Goal: Information Seeking & Learning: Check status

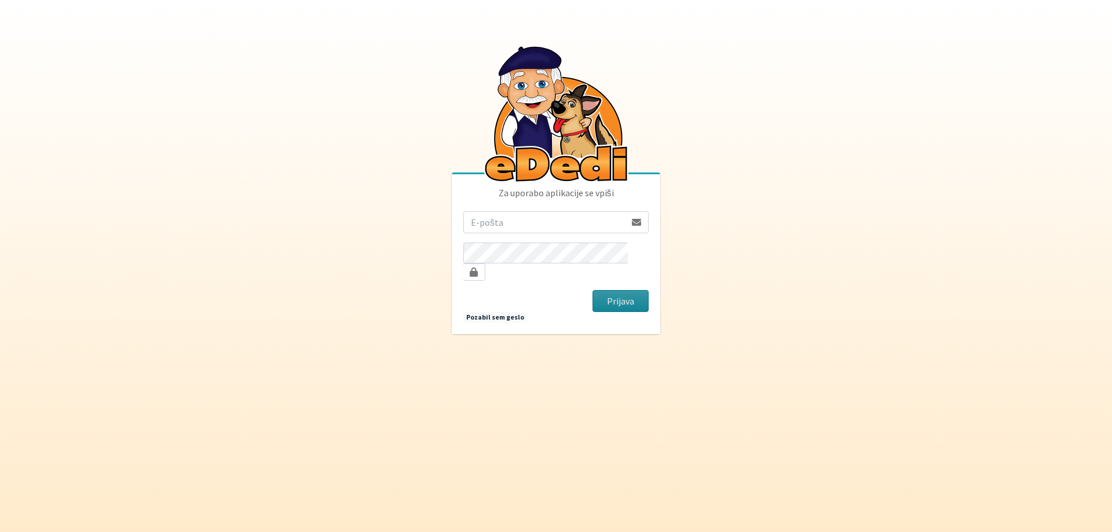
type input "spelasertl@gmail.com"
click at [611, 294] on button "Prijava" at bounding box center [620, 301] width 56 height 22
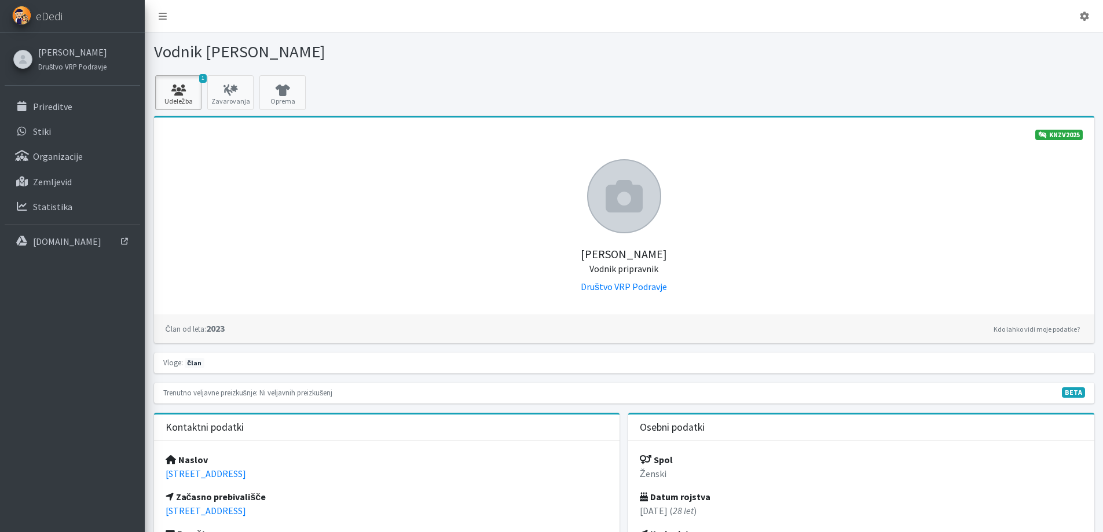
click at [188, 87] on icon at bounding box center [178, 91] width 39 height 12
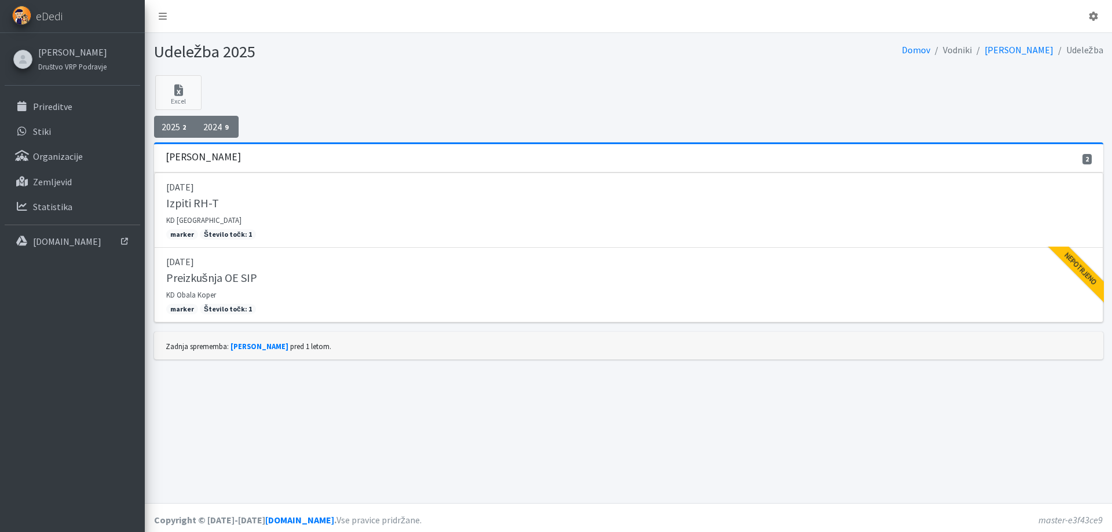
click at [223, 116] on link "2024 9" at bounding box center [217, 127] width 43 height 22
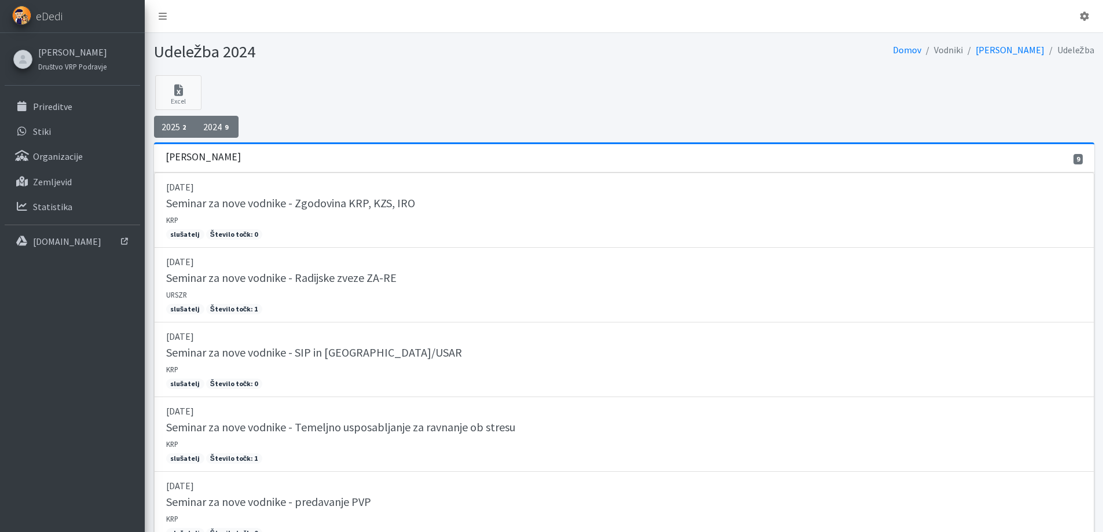
click at [180, 122] on span "2" at bounding box center [184, 127] width 9 height 10
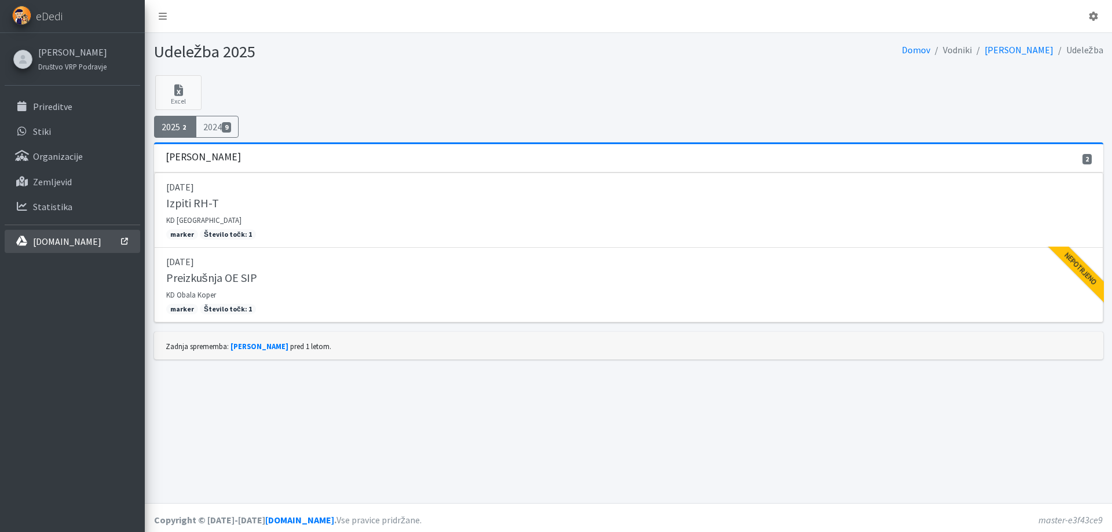
click at [65, 236] on p "[DOMAIN_NAME]" at bounding box center [67, 242] width 68 height 12
click at [240, 274] on link "12.04.2025 Preizkušnja OE SIP KD Obala Koper marker Število točk: 1 Nepotrjeno" at bounding box center [628, 285] width 949 height 75
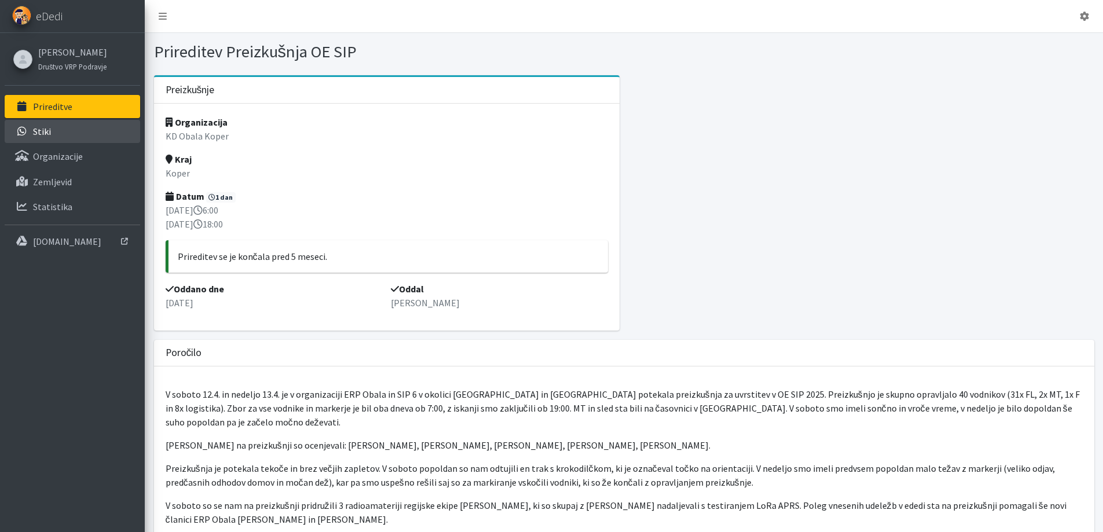
click at [60, 127] on link "Stiki" at bounding box center [73, 131] width 136 height 23
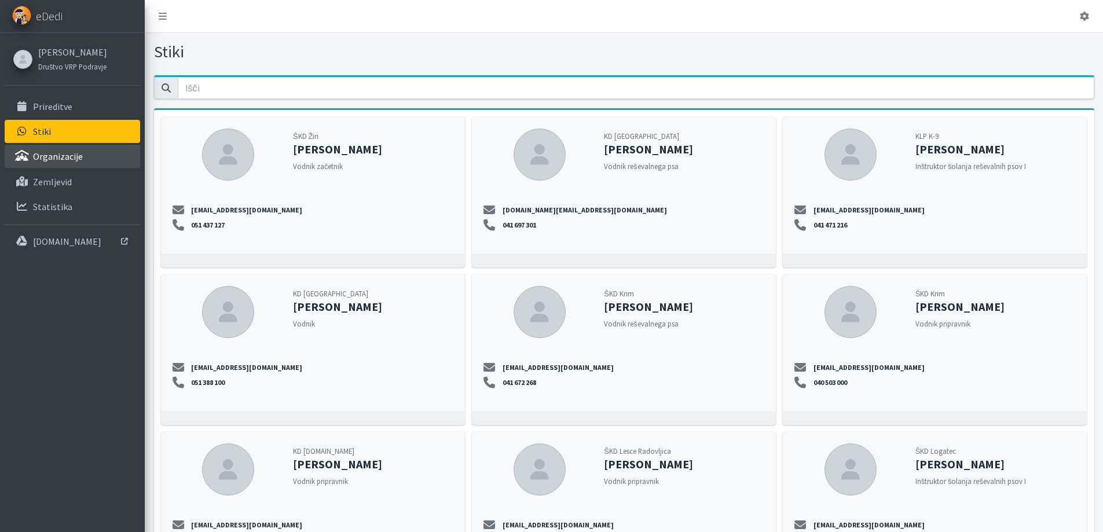
click at [67, 151] on p "Organizacije" at bounding box center [58, 157] width 50 height 12
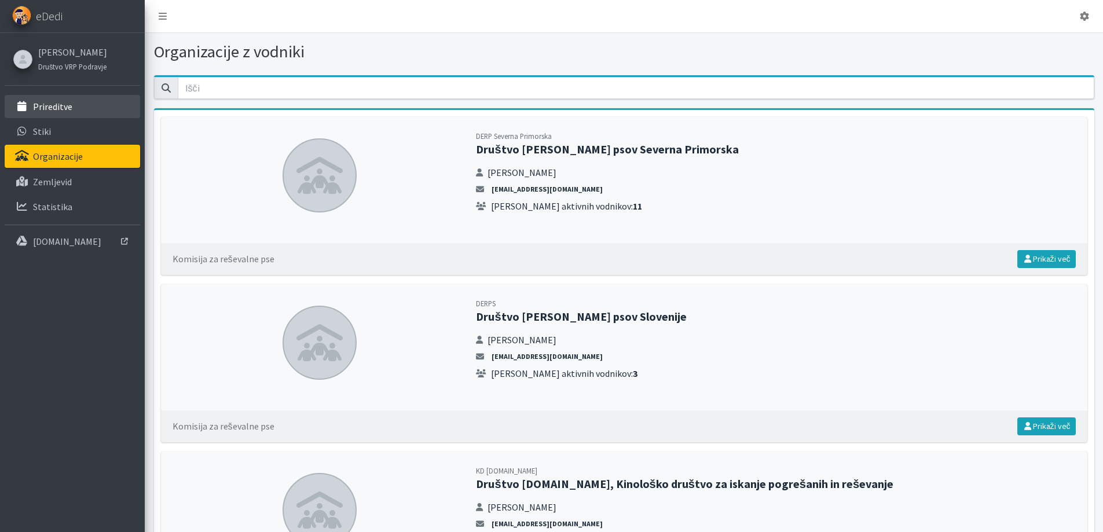
click at [56, 102] on p "Prireditve" at bounding box center [52, 107] width 39 height 12
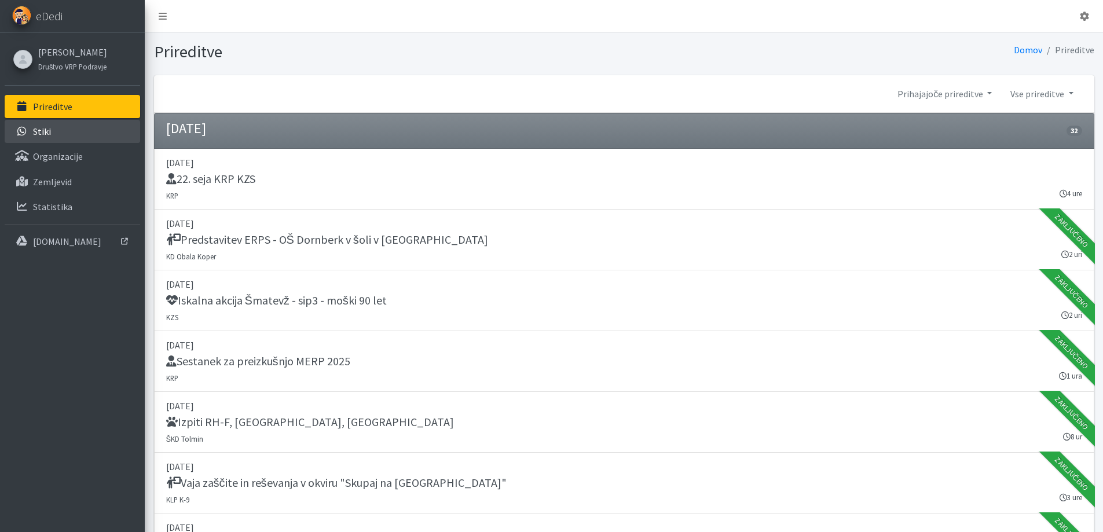
click at [35, 126] on p "Stiki" at bounding box center [42, 132] width 18 height 12
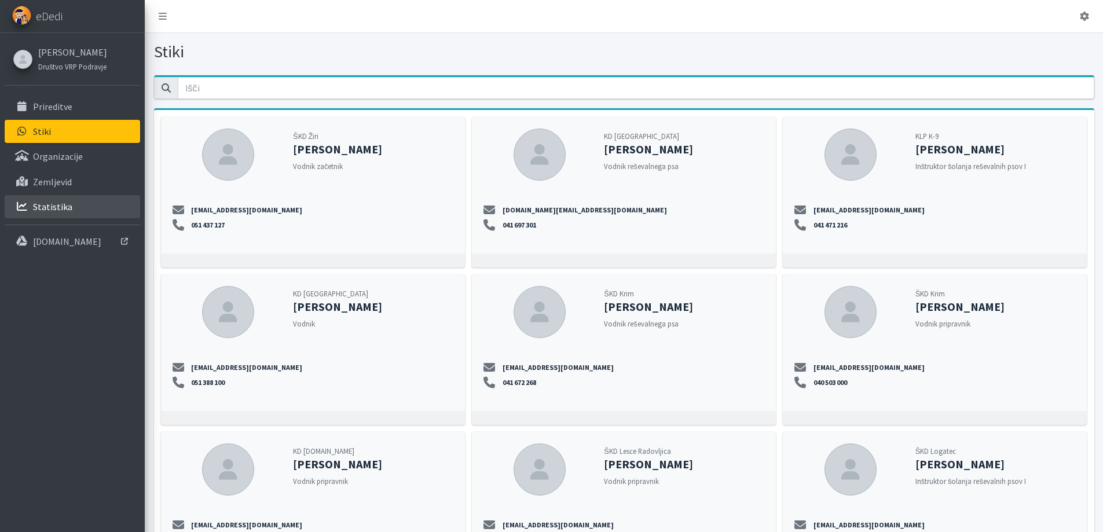
click at [16, 195] on link "Statistika" at bounding box center [73, 206] width 136 height 23
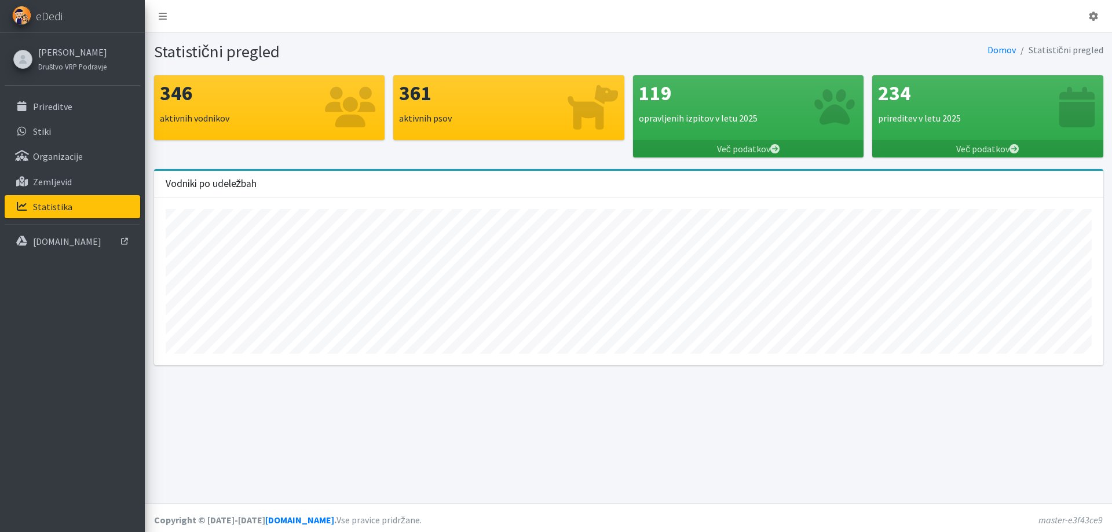
click at [592, 104] on icon at bounding box center [593, 107] width 50 height 45
click at [373, 107] on icon at bounding box center [351, 107] width 56 height 45
click at [963, 140] on link "Več podatkov" at bounding box center [987, 148] width 231 height 17
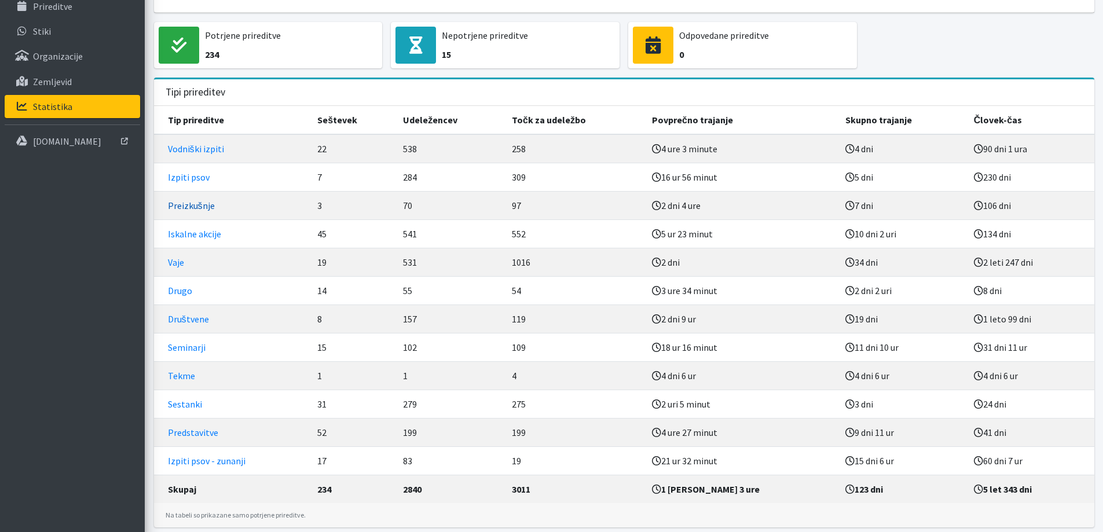
scroll to position [101, 0]
click at [200, 228] on link "Iskalne akcije" at bounding box center [194, 234] width 53 height 12
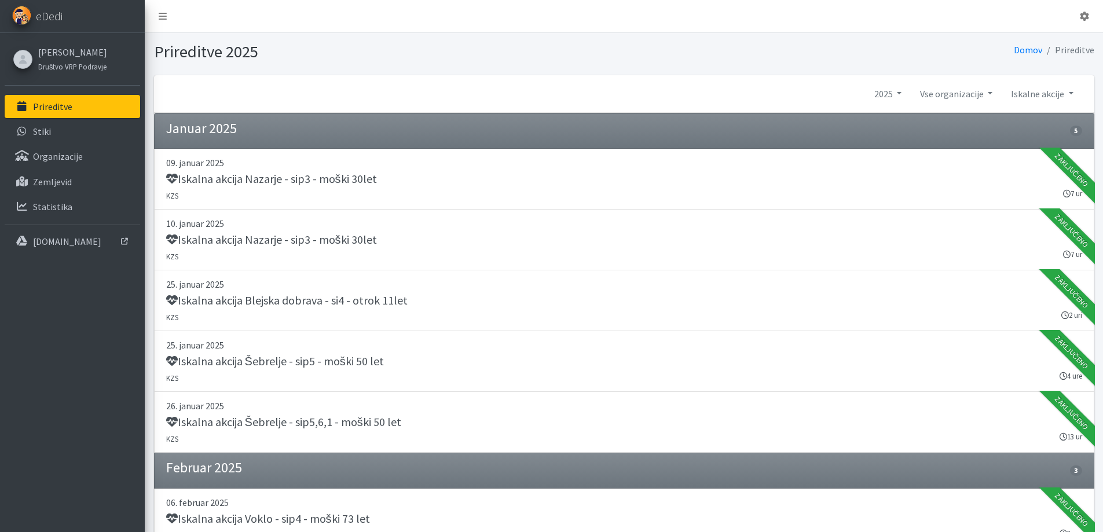
click at [58, 101] on p "Prireditve" at bounding box center [52, 107] width 39 height 12
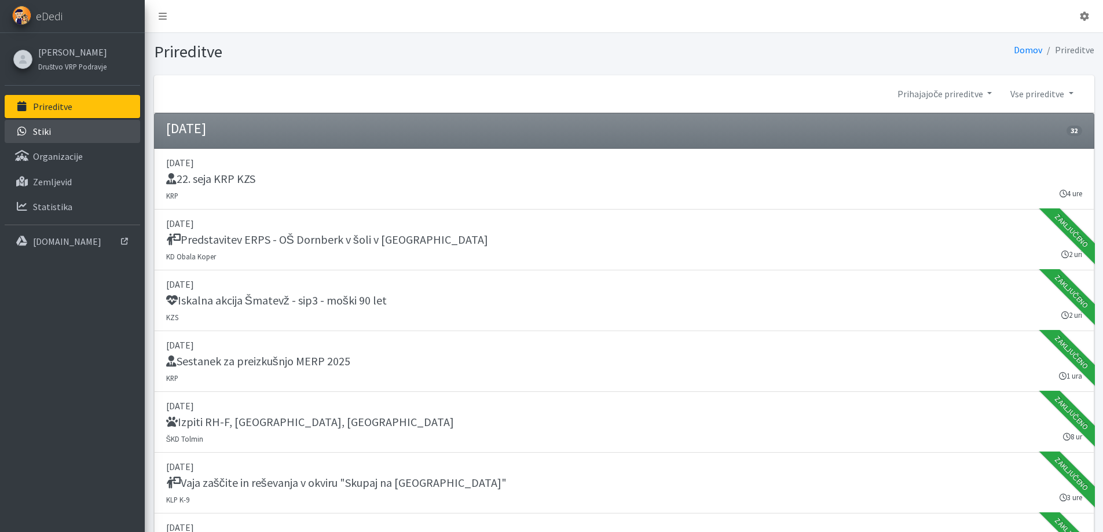
click at [64, 134] on link "Stiki" at bounding box center [73, 131] width 136 height 23
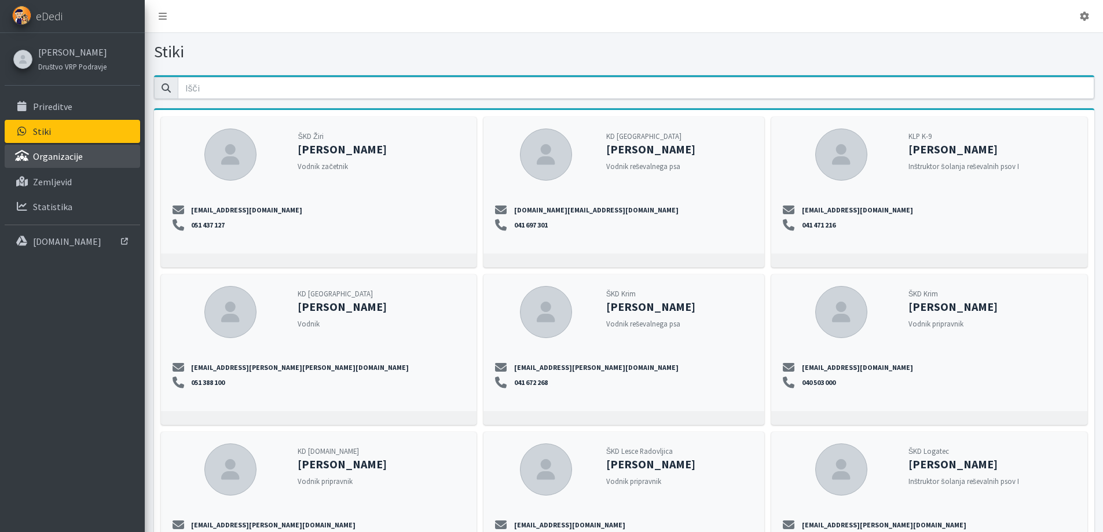
click at [63, 159] on li "Organizacije" at bounding box center [73, 157] width 136 height 25
click at [64, 151] on p "Organizacije" at bounding box center [58, 157] width 50 height 12
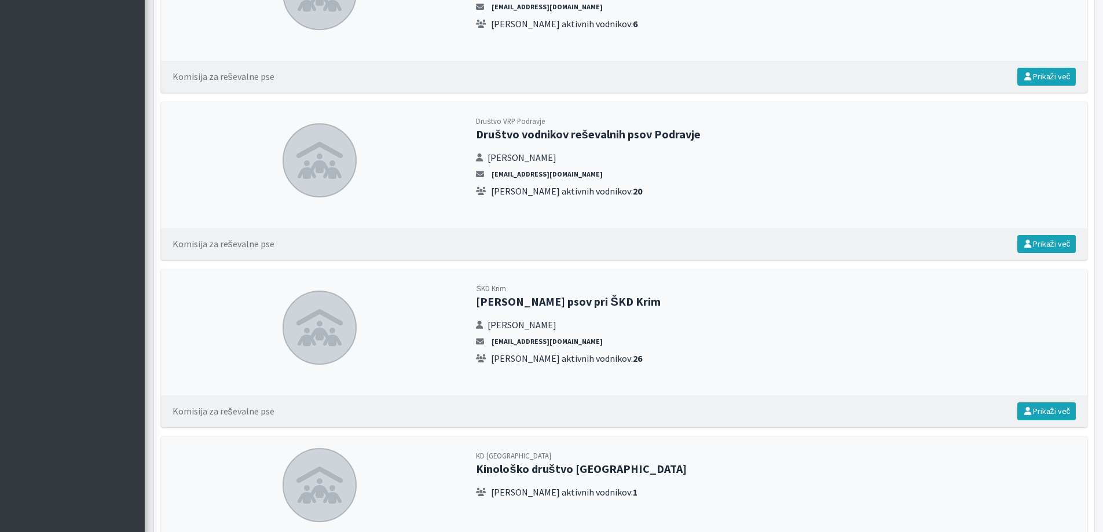
scroll to position [695, 0]
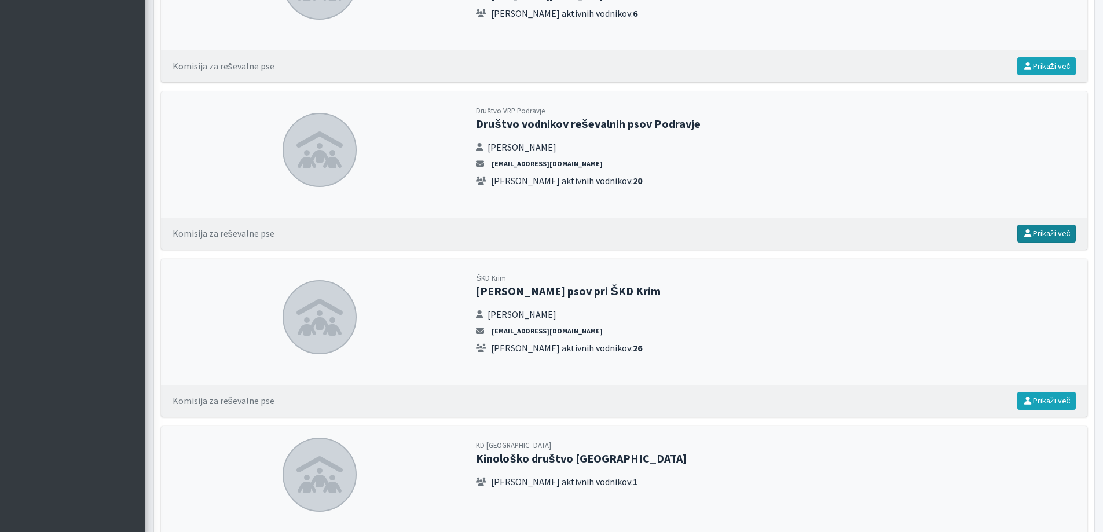
click at [1038, 225] on link "Prikaži več" at bounding box center [1047, 234] width 58 height 18
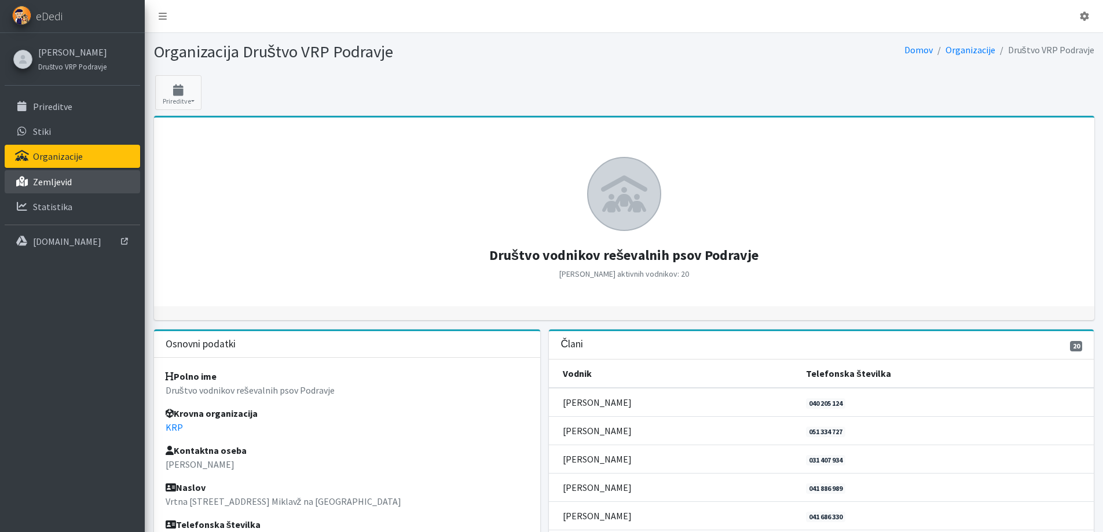
click at [38, 180] on link "Zemljevid" at bounding box center [73, 181] width 136 height 23
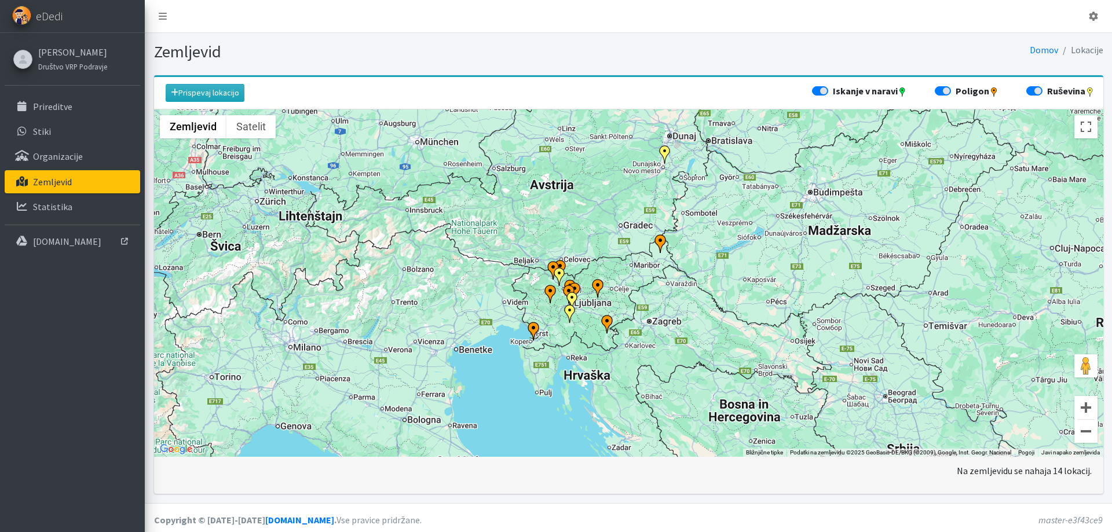
drag, startPoint x: 639, startPoint y: 292, endPoint x: 613, endPoint y: 267, distance: 36.4
click at [613, 267] on div "Za premikanje pritisnite puščične tipke." at bounding box center [628, 282] width 949 height 347
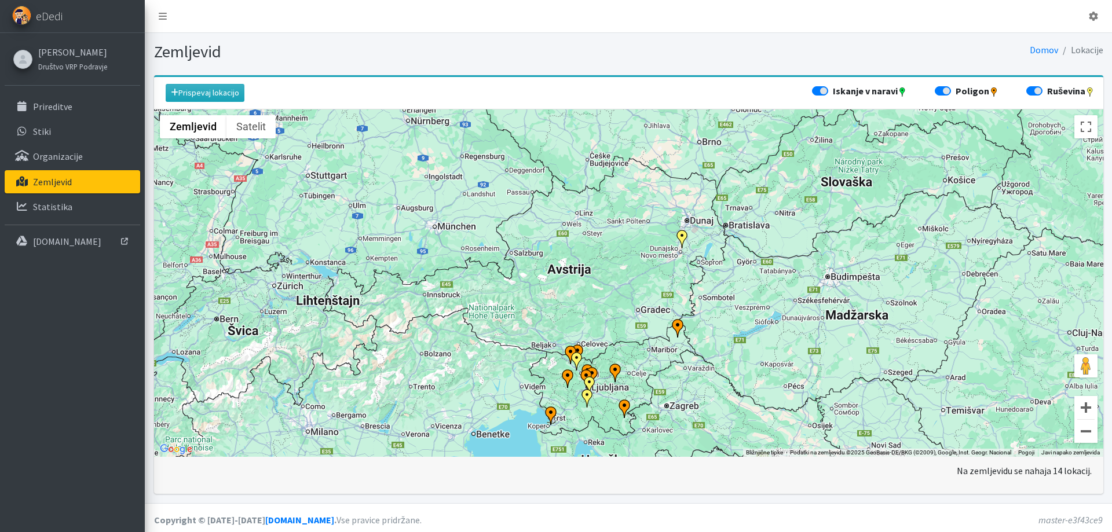
drag, startPoint x: 605, startPoint y: 242, endPoint x: 624, endPoint y: 330, distance: 89.6
click at [624, 330] on div "Za premikanje pritisnite puščične tipke." at bounding box center [628, 282] width 949 height 347
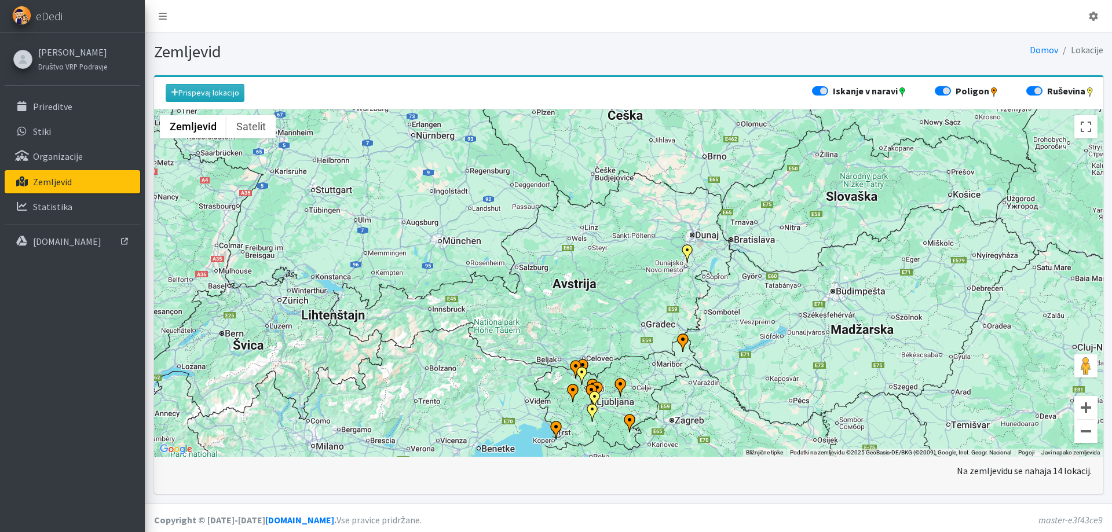
drag, startPoint x: 614, startPoint y: 318, endPoint x: 625, endPoint y: 336, distance: 20.8
click at [625, 336] on div "Za premikanje pritisnite puščične tipke." at bounding box center [628, 282] width 949 height 347
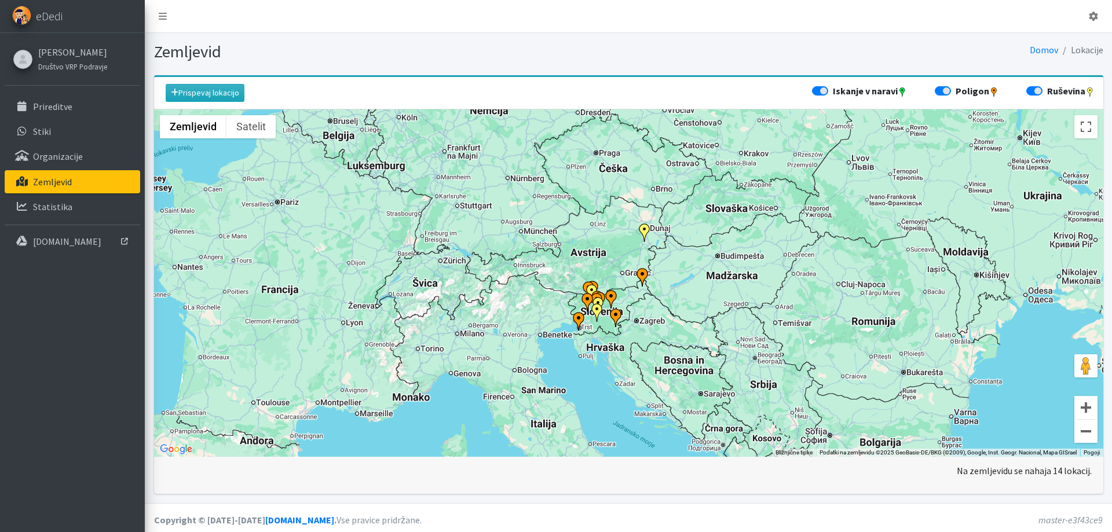
drag, startPoint x: 591, startPoint y: 208, endPoint x: 570, endPoint y: 140, distance: 72.2
click at [572, 140] on div "Za premikanje pritisnite puščične tipke." at bounding box center [628, 282] width 949 height 347
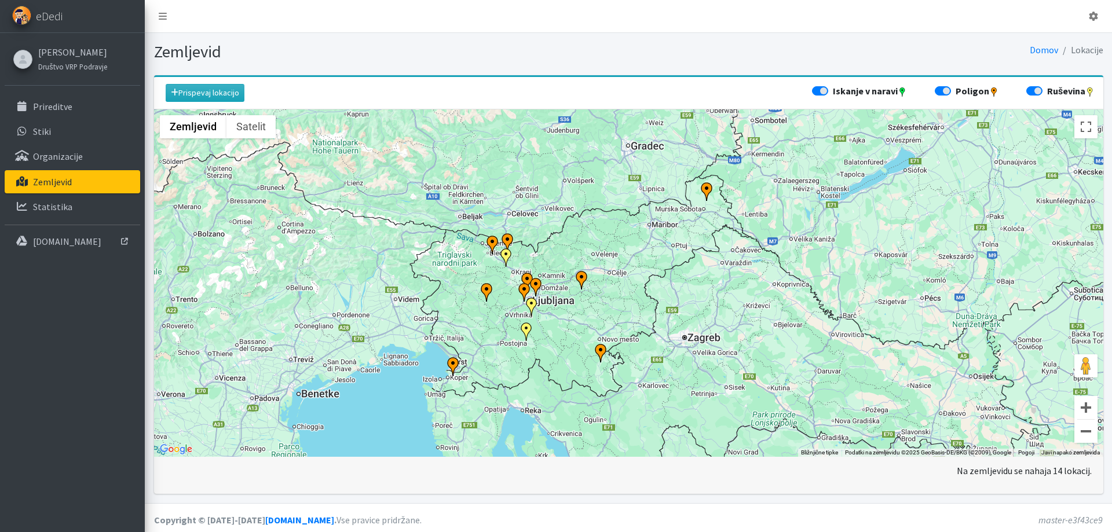
click at [579, 271] on img "KD Zagorje" at bounding box center [581, 280] width 19 height 19
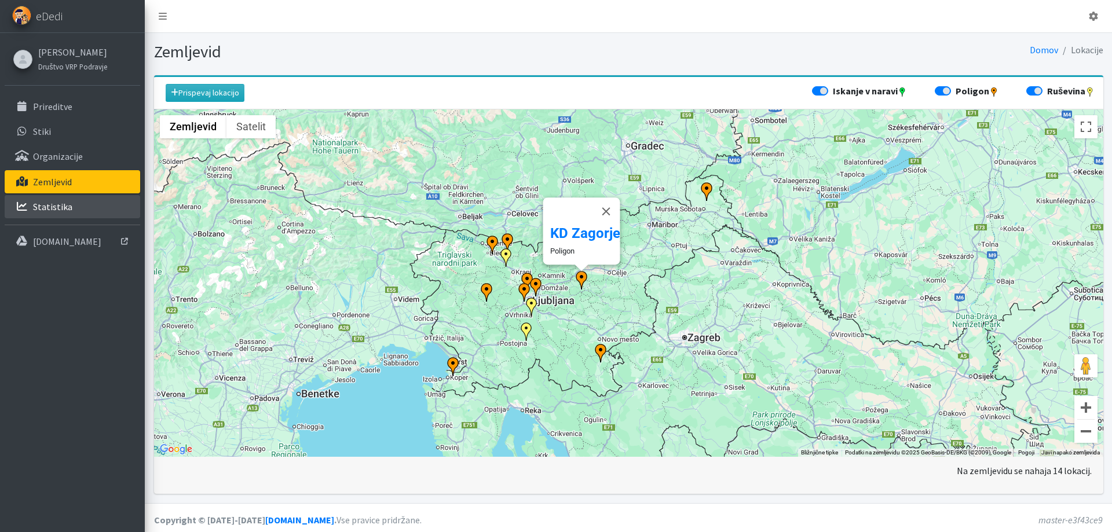
click at [45, 201] on p "Statistika" at bounding box center [52, 207] width 39 height 12
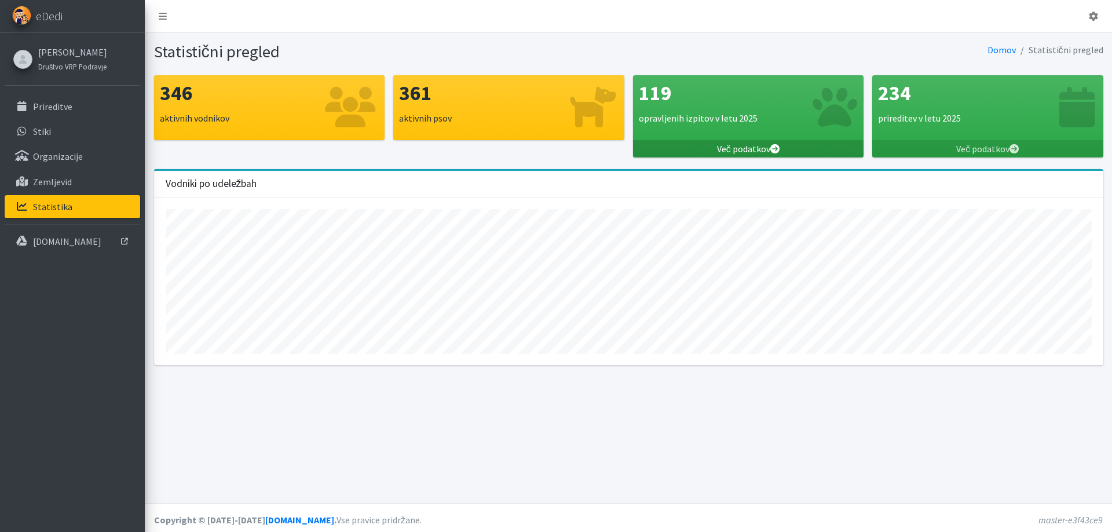
click at [753, 148] on link "Več podatkov" at bounding box center [748, 148] width 231 height 17
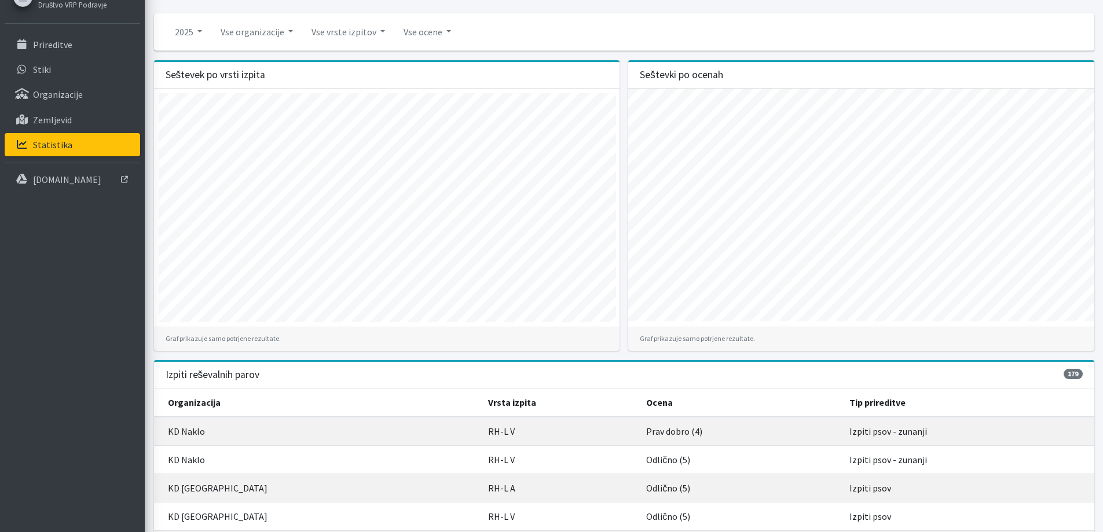
scroll to position [347, 0]
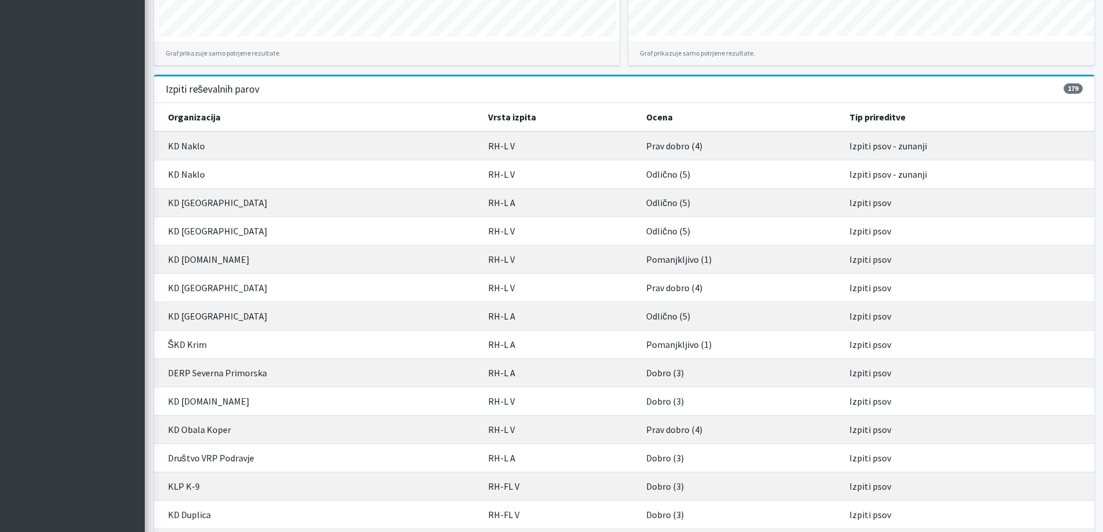
click at [512, 103] on th "Vrsta izpita" at bounding box center [560, 117] width 159 height 28
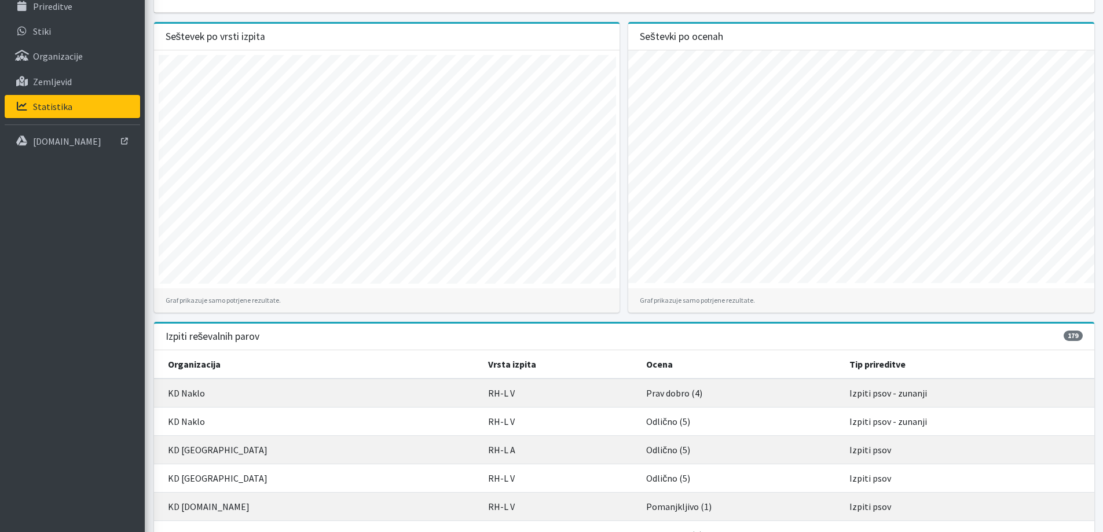
scroll to position [0, 0]
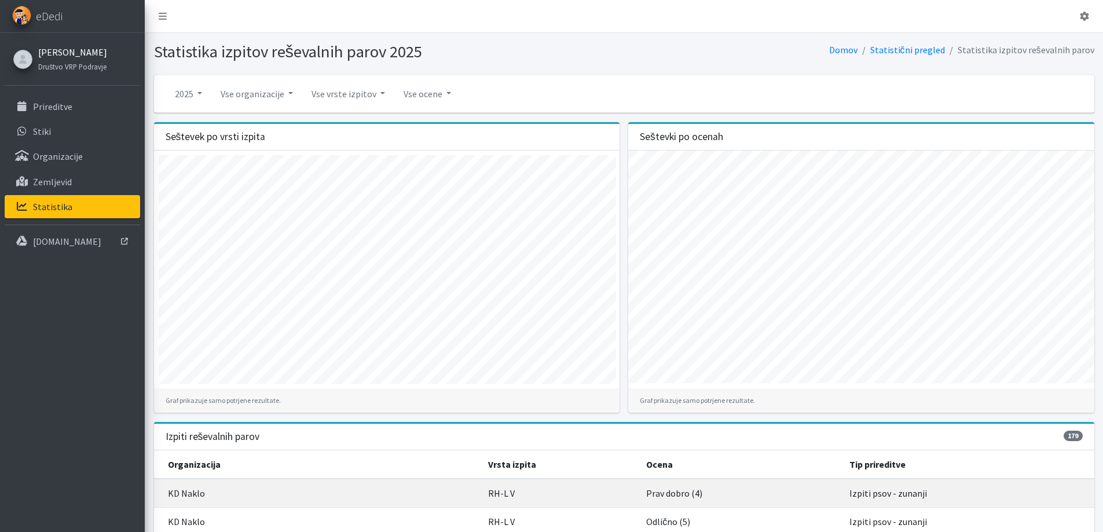
click at [47, 51] on link "[PERSON_NAME]" at bounding box center [72, 52] width 69 height 14
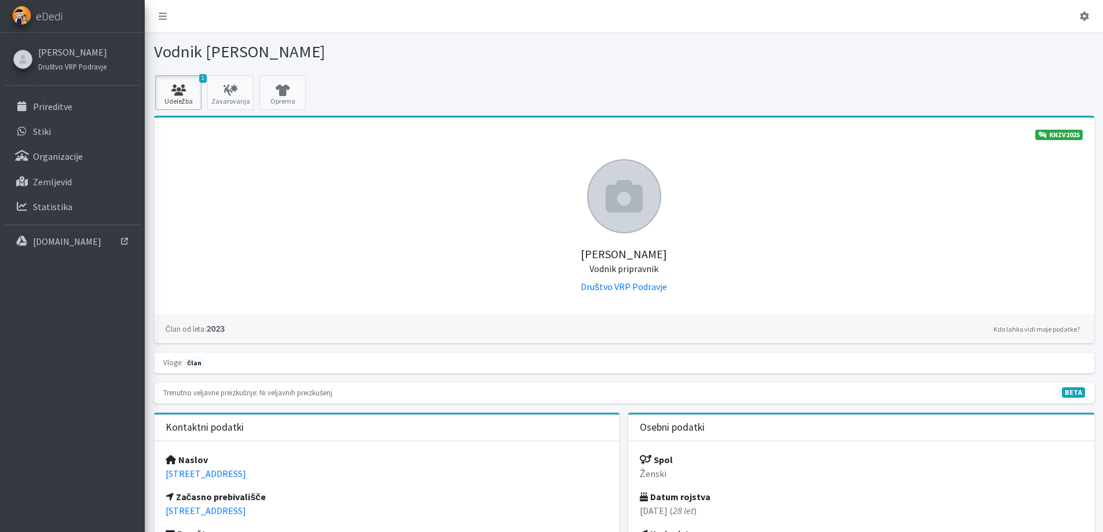
click at [172, 90] on icon at bounding box center [178, 91] width 39 height 12
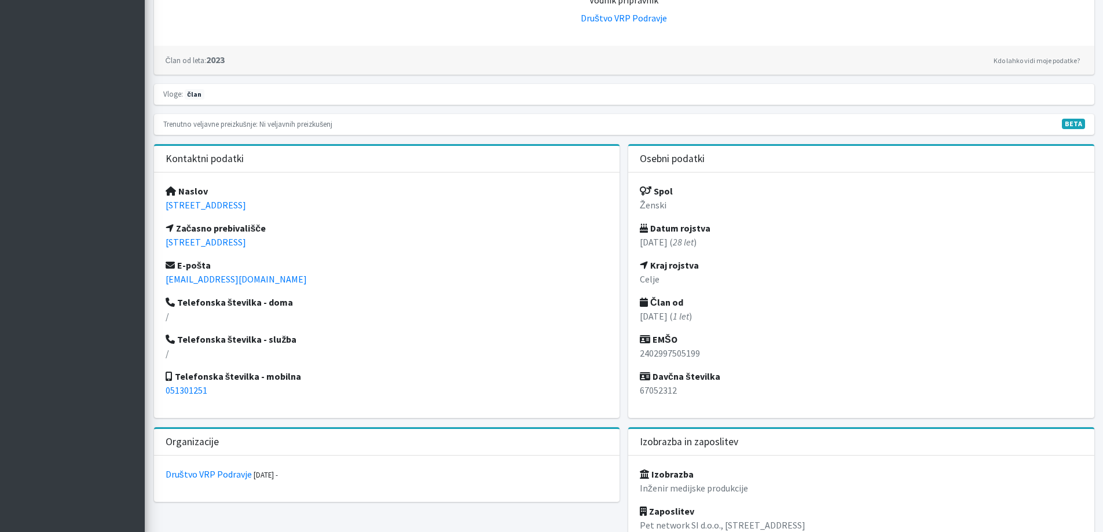
scroll to position [290, 0]
